Goal: Information Seeking & Learning: Learn about a topic

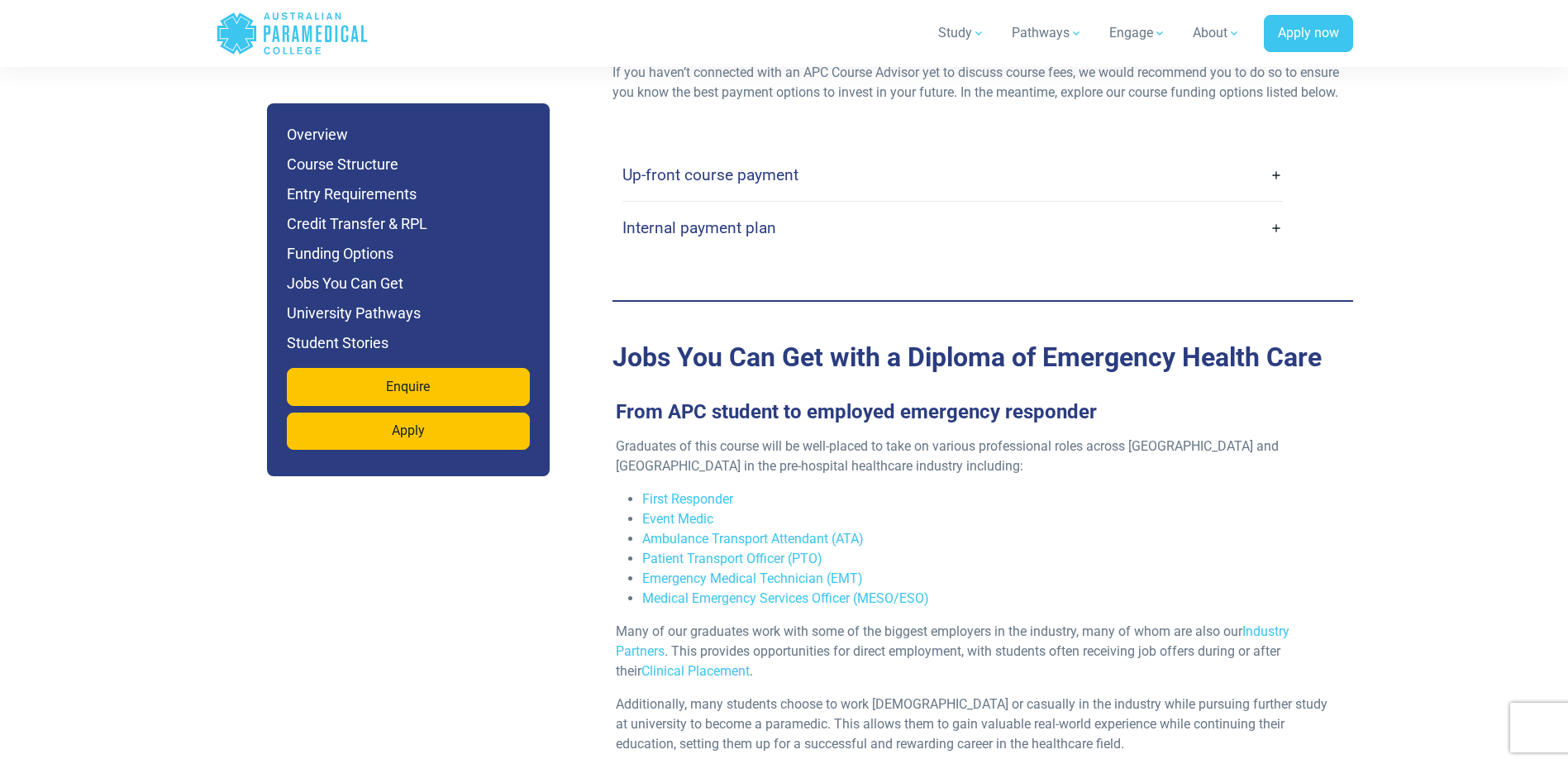
scroll to position [5043, 0]
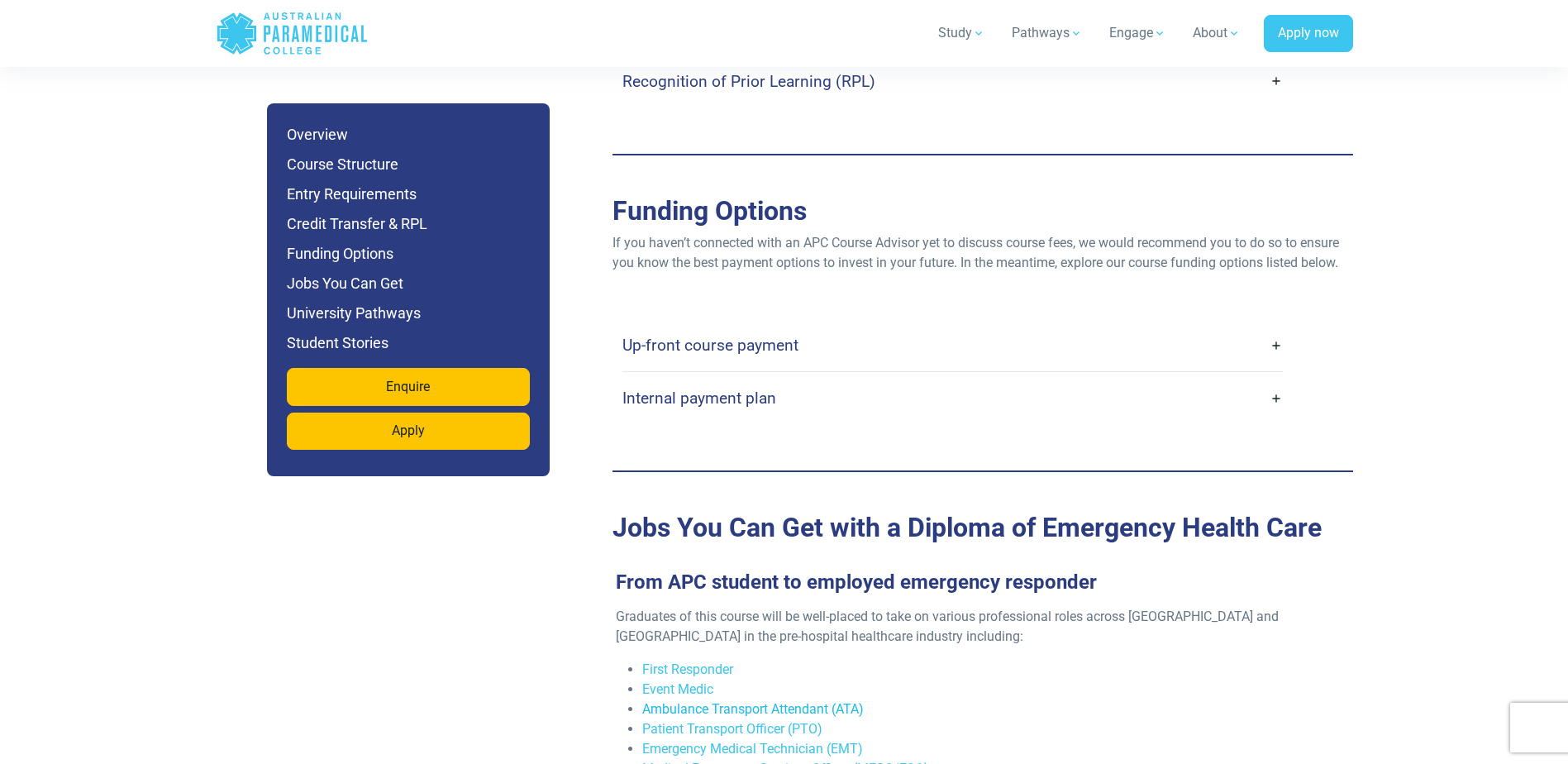
click at [837, 701] on link "Ambulance Transport Attendant (ATA)" at bounding box center [752, 709] width 221 height 16
click at [804, 741] on link "Emergency Medical Technician (EMT)" at bounding box center [752, 749] width 220 height 16
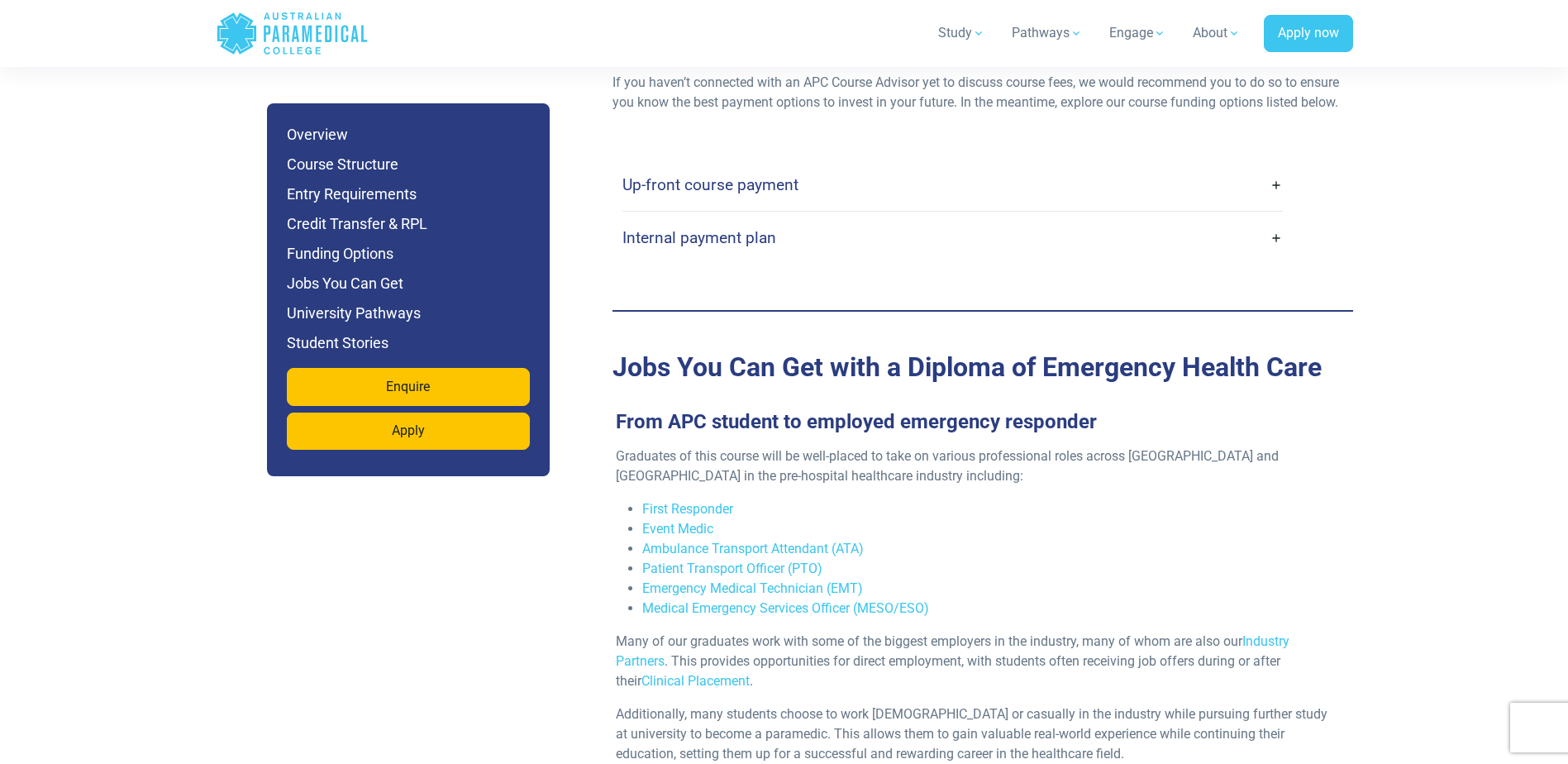
scroll to position [5209, 0]
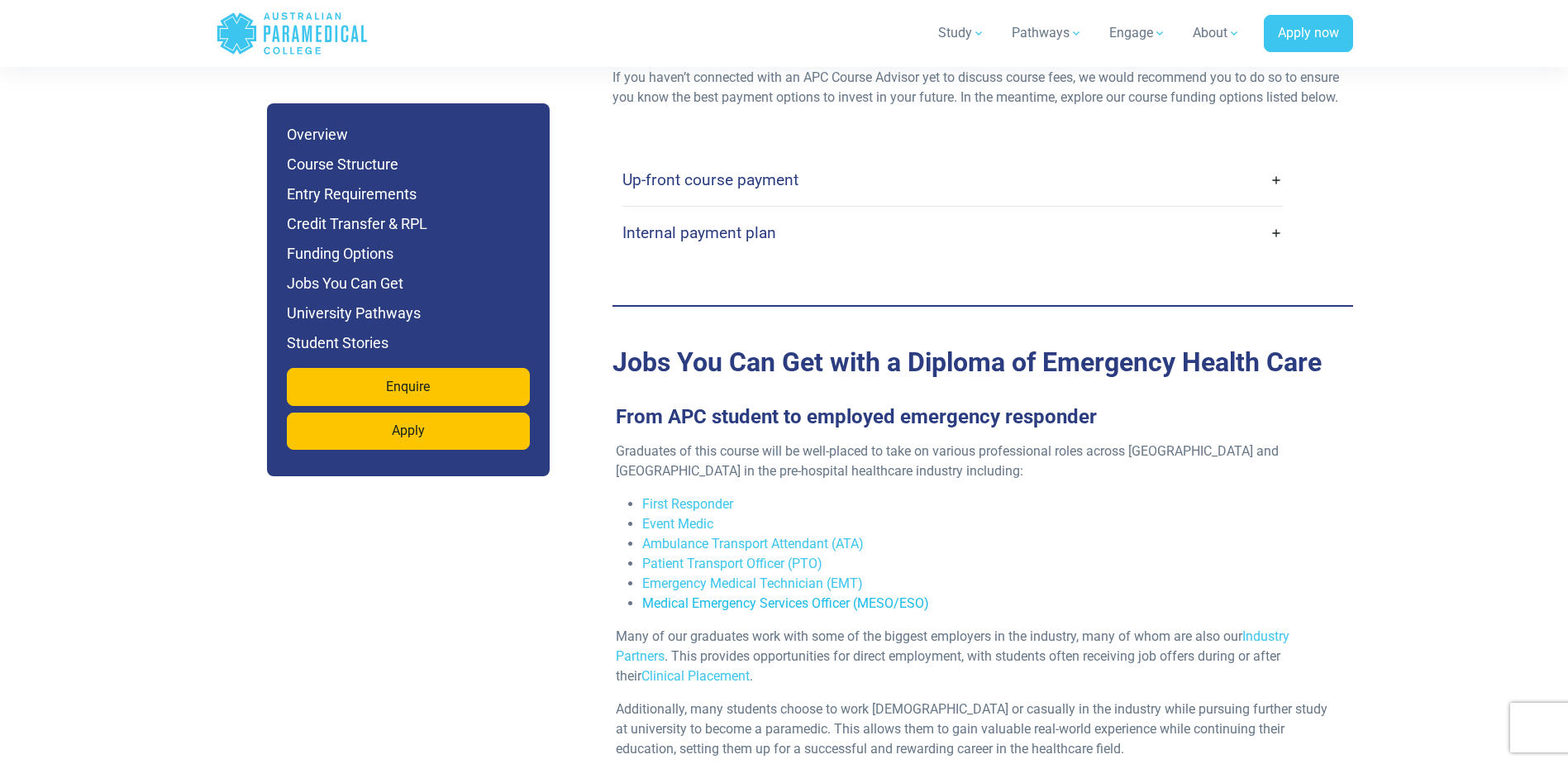
click at [766, 595] on link "Medical Emergency Services Officer (MESO/ESO)" at bounding box center [786, 603] width 287 height 16
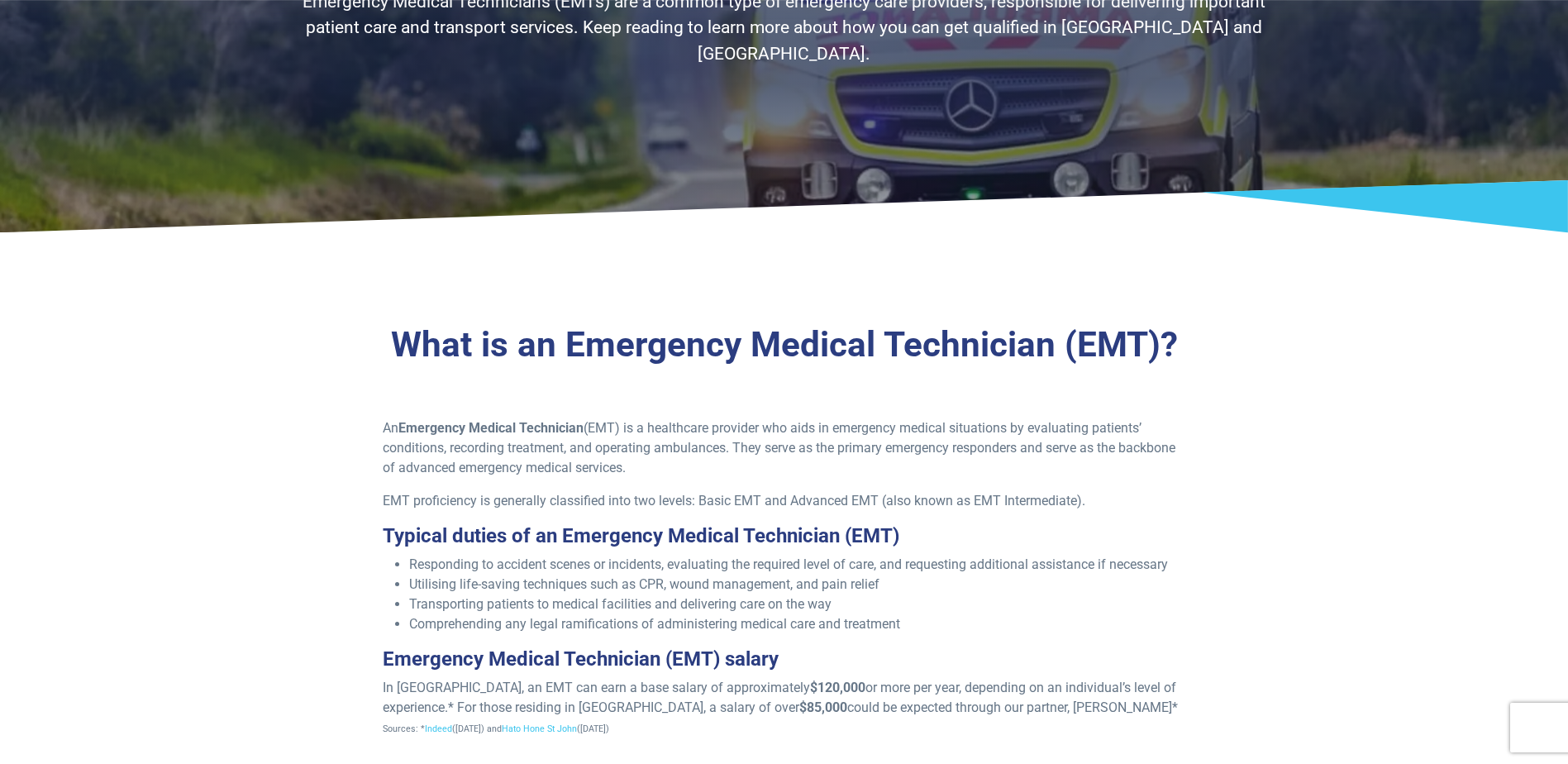
scroll to position [331, 0]
